Goal: Information Seeking & Learning: Learn about a topic

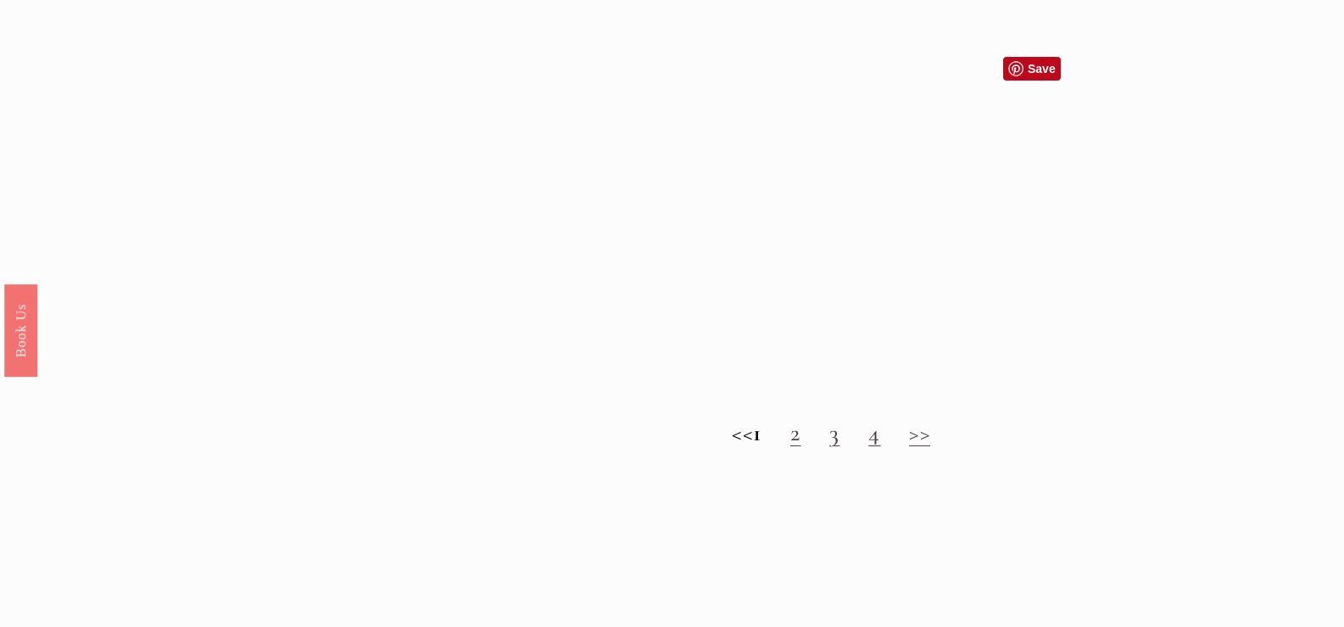
scroll to position [1781, 0]
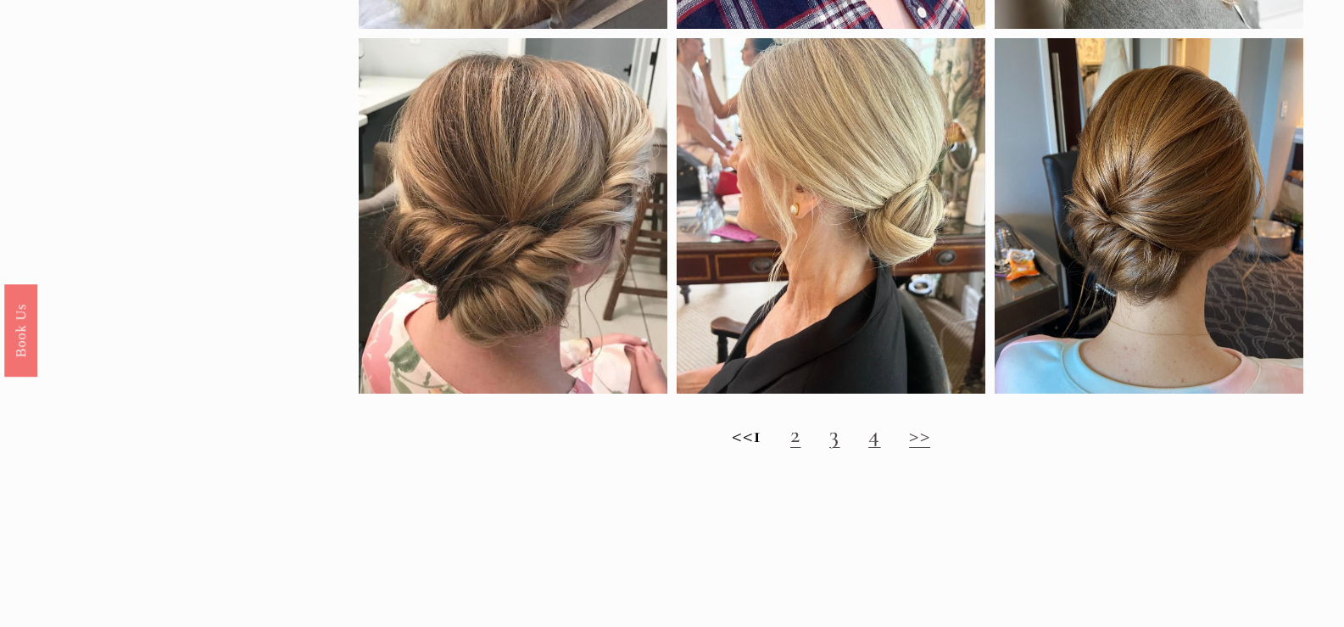
click at [926, 449] on link ">>" at bounding box center [919, 434] width 21 height 29
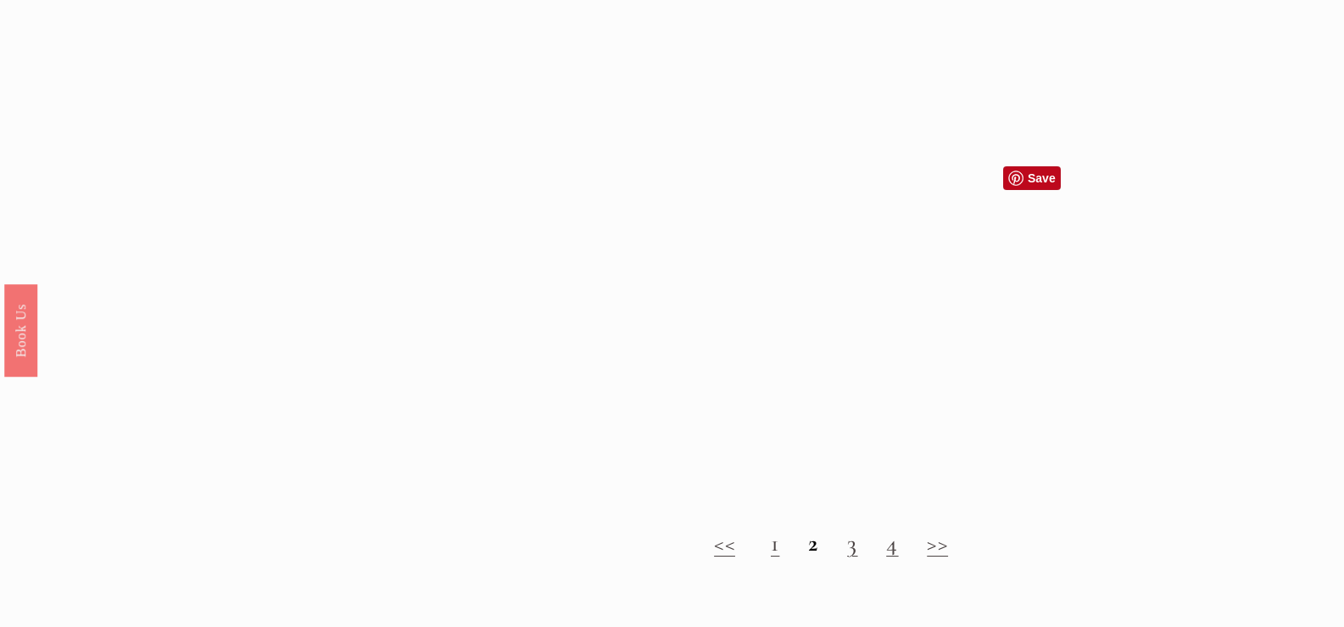
scroll to position [1611, 0]
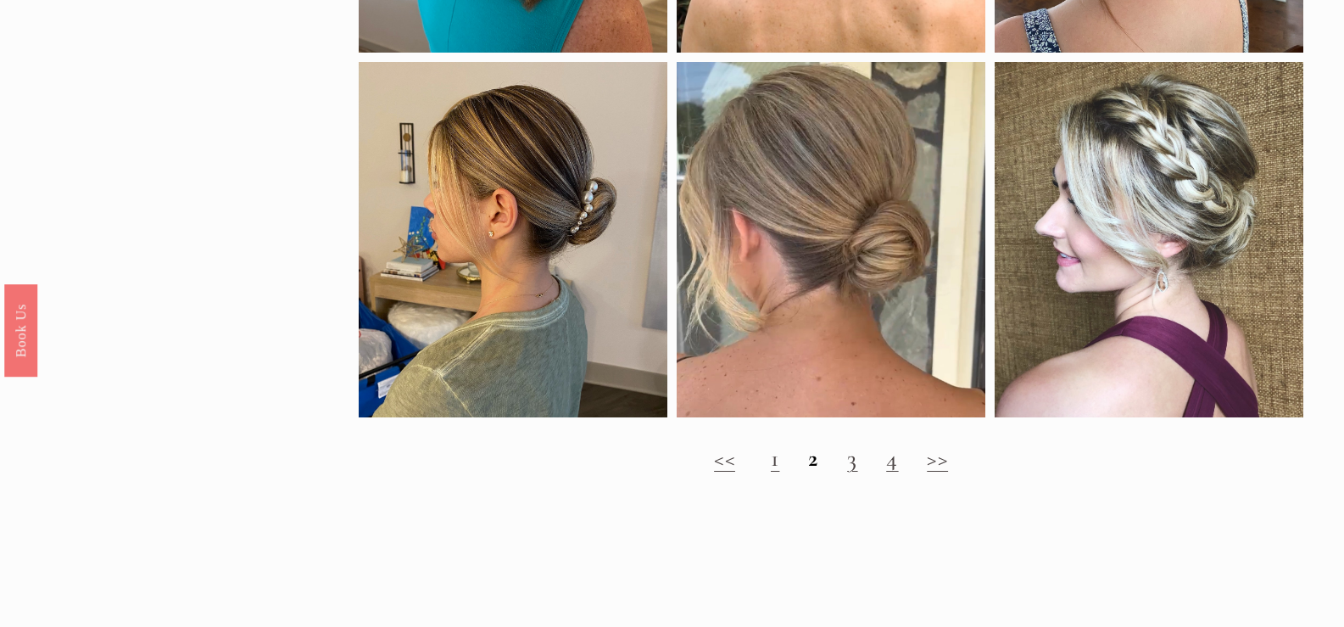
click at [931, 472] on link ">>" at bounding box center [937, 458] width 21 height 29
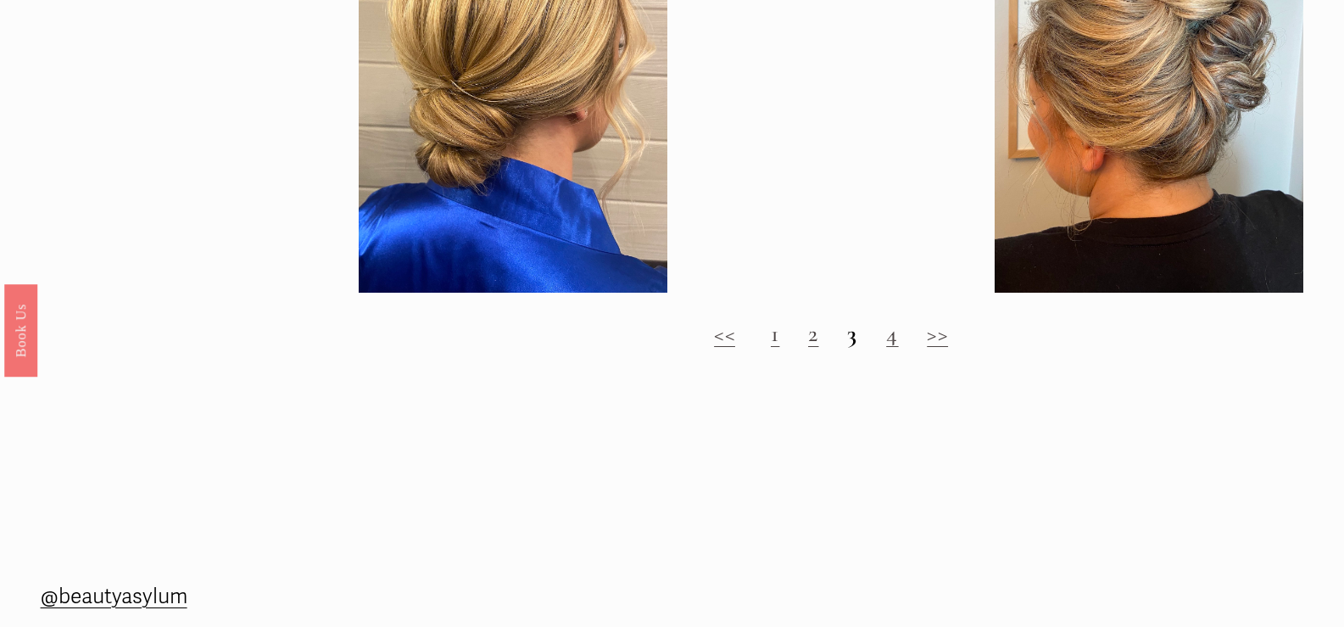
scroll to position [1781, 0]
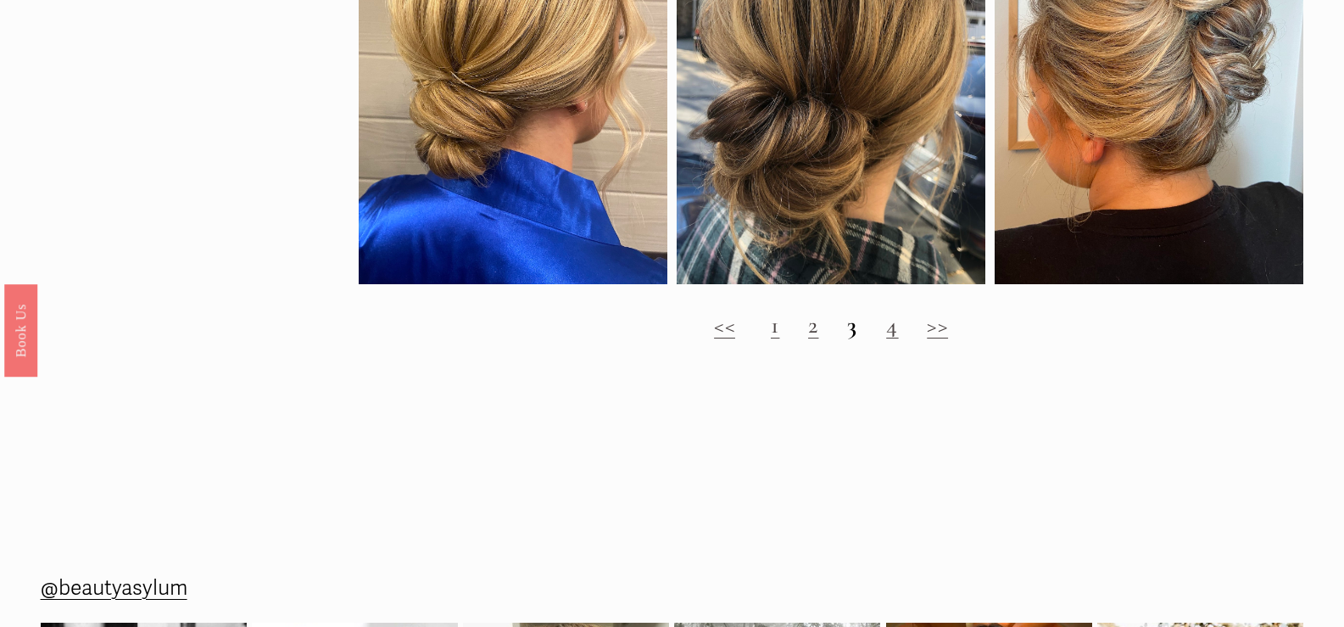
click at [935, 339] on link ">>" at bounding box center [937, 324] width 21 height 29
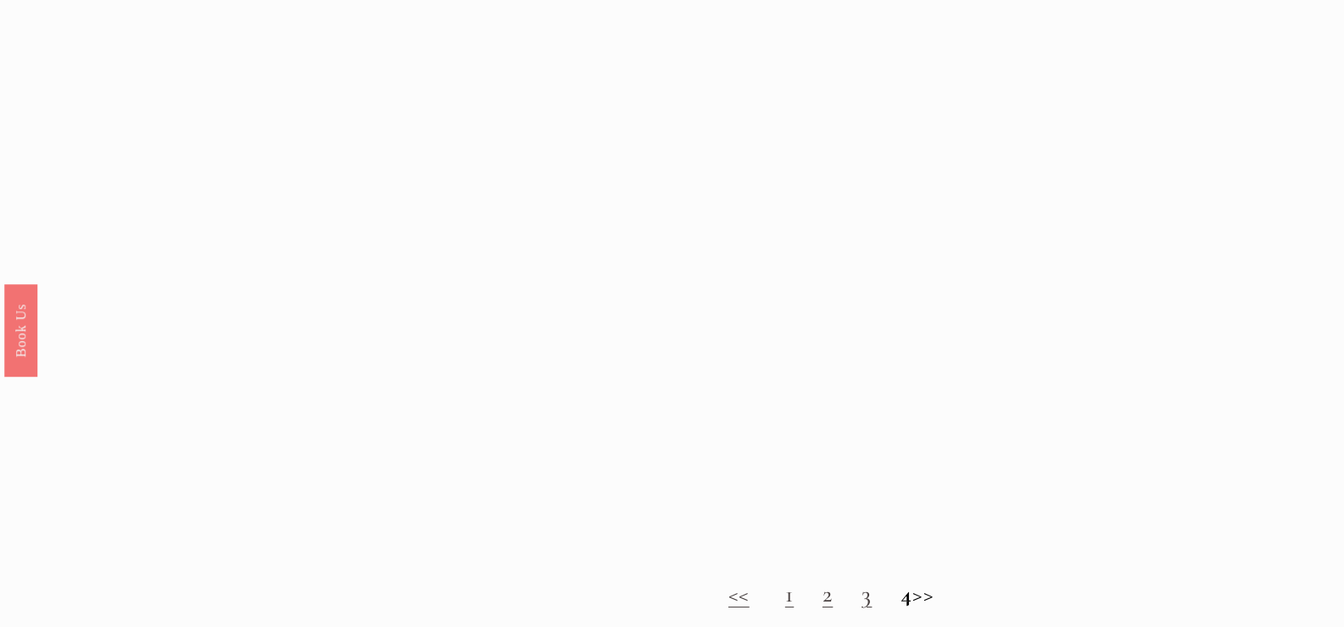
scroll to position [1442, 0]
